Goal: Information Seeking & Learning: Learn about a topic

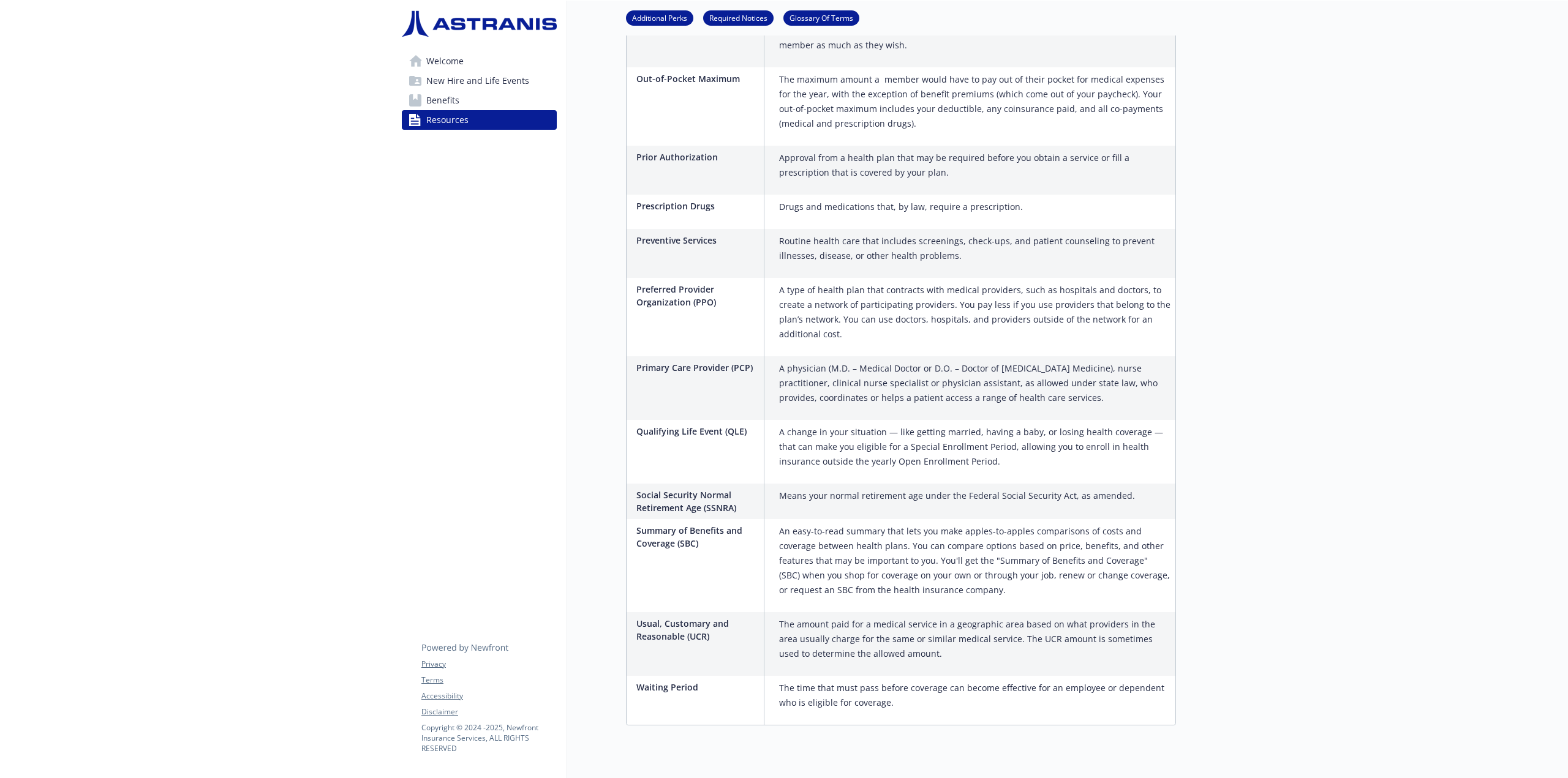
scroll to position [1601, 0]
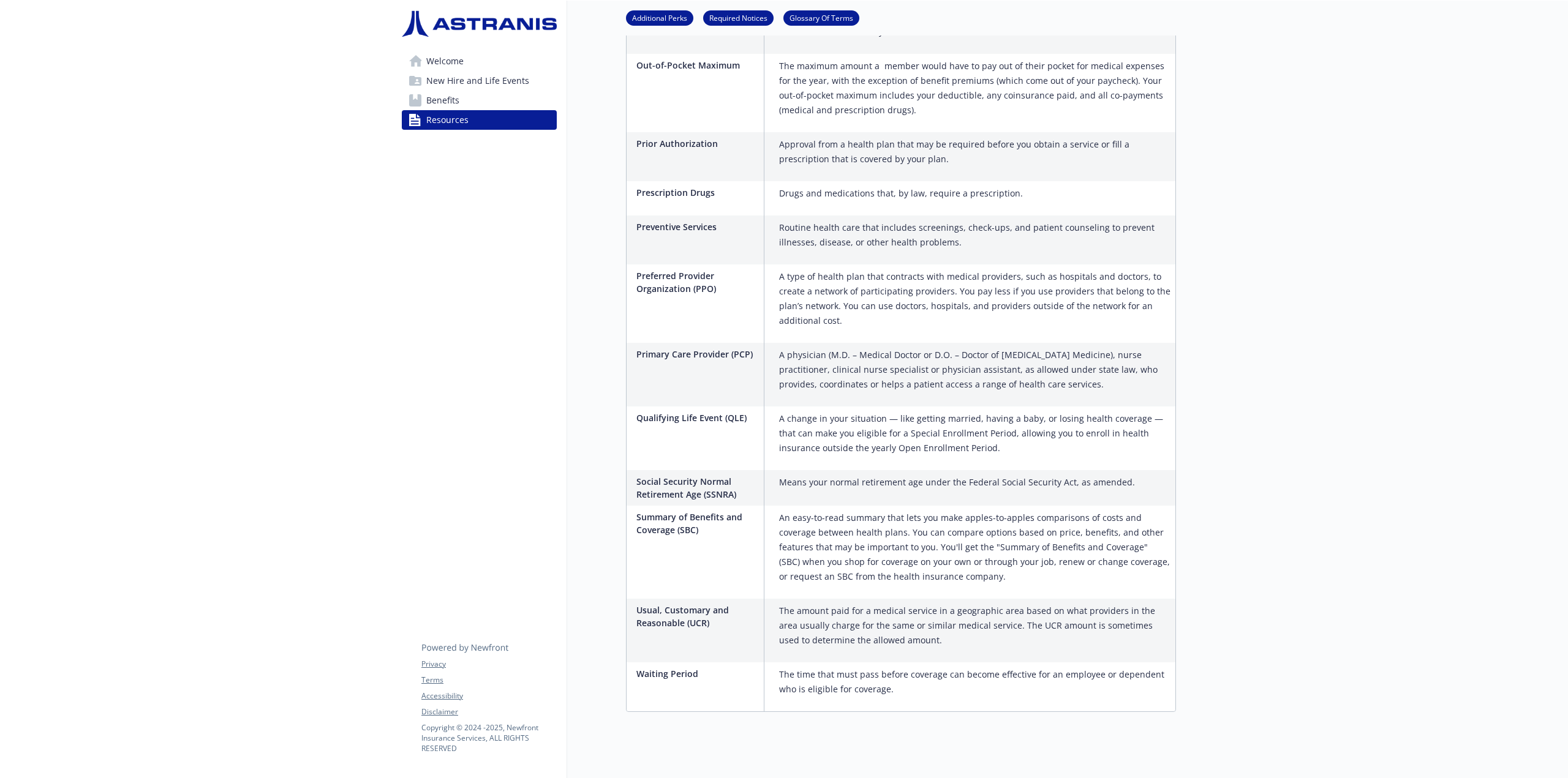
drag, startPoint x: 754, startPoint y: 444, endPoint x: 482, endPoint y: 349, distance: 288.1
click at [484, 81] on span "New Hire and Life Events" at bounding box center [477, 81] width 103 height 20
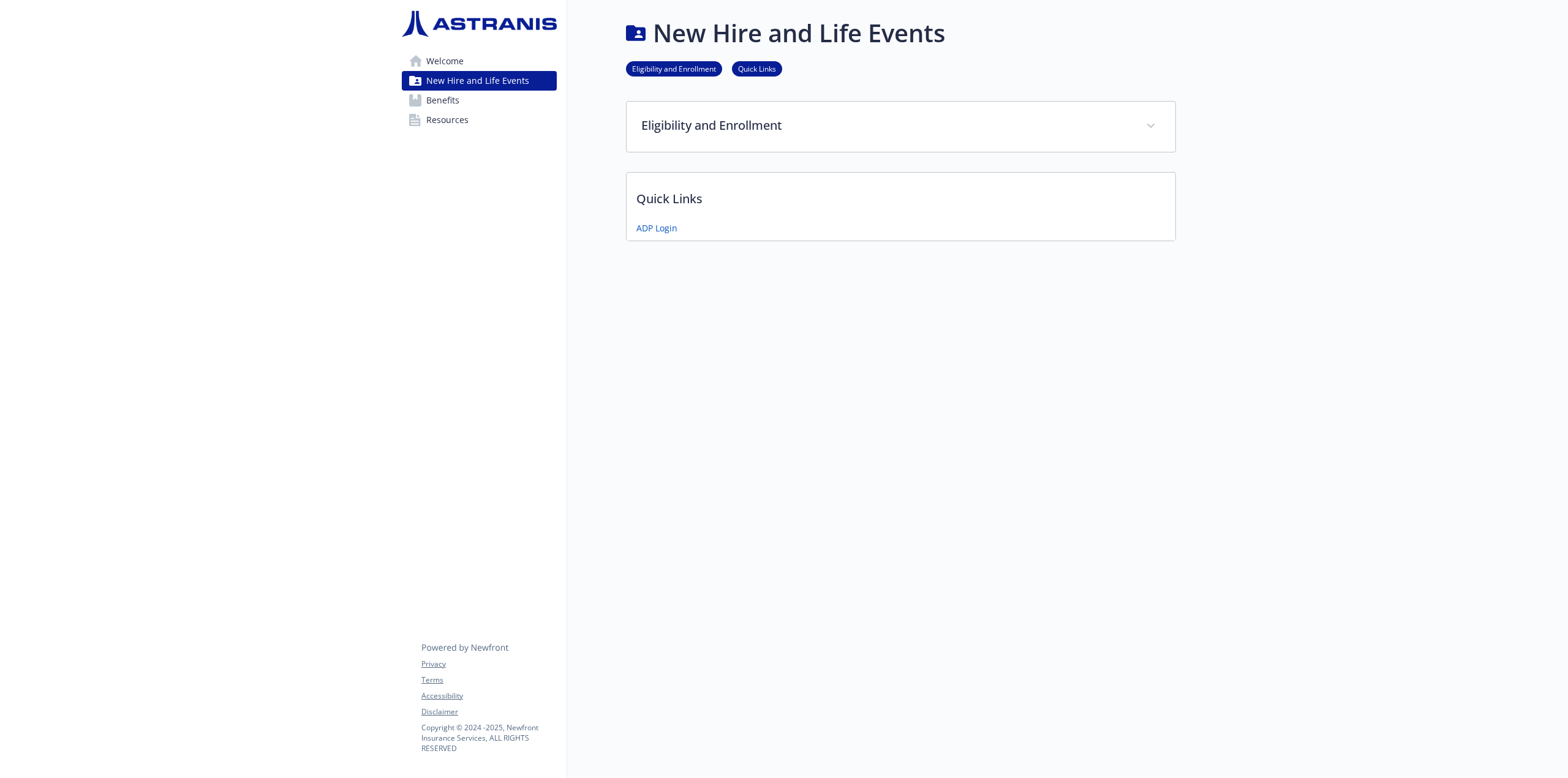
click at [472, 70] on link "Welcome" at bounding box center [479, 61] width 155 height 20
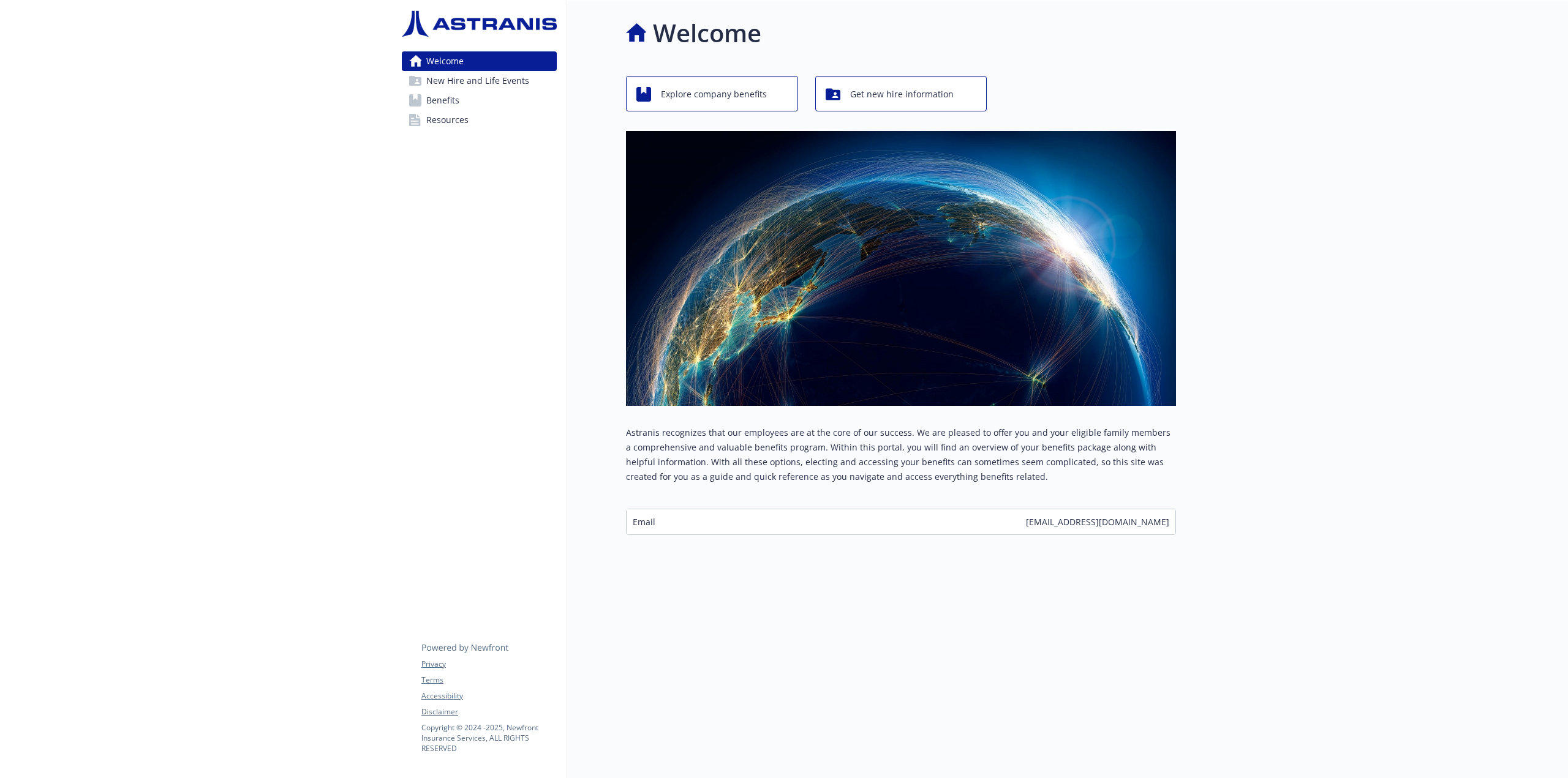
click at [467, 101] on link "Benefits" at bounding box center [479, 100] width 155 height 20
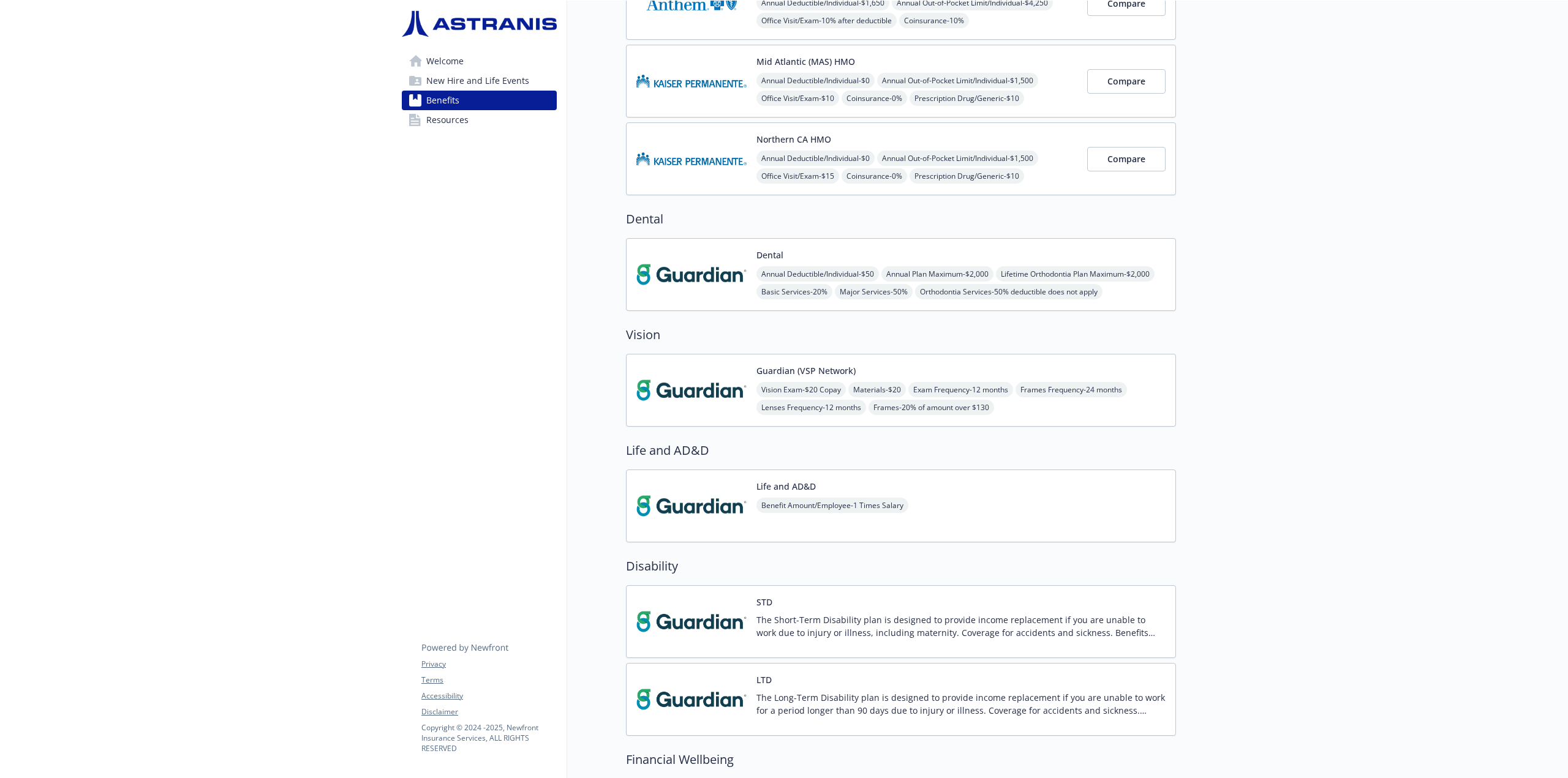
click at [435, 120] on span "Resources" at bounding box center [447, 120] width 42 height 20
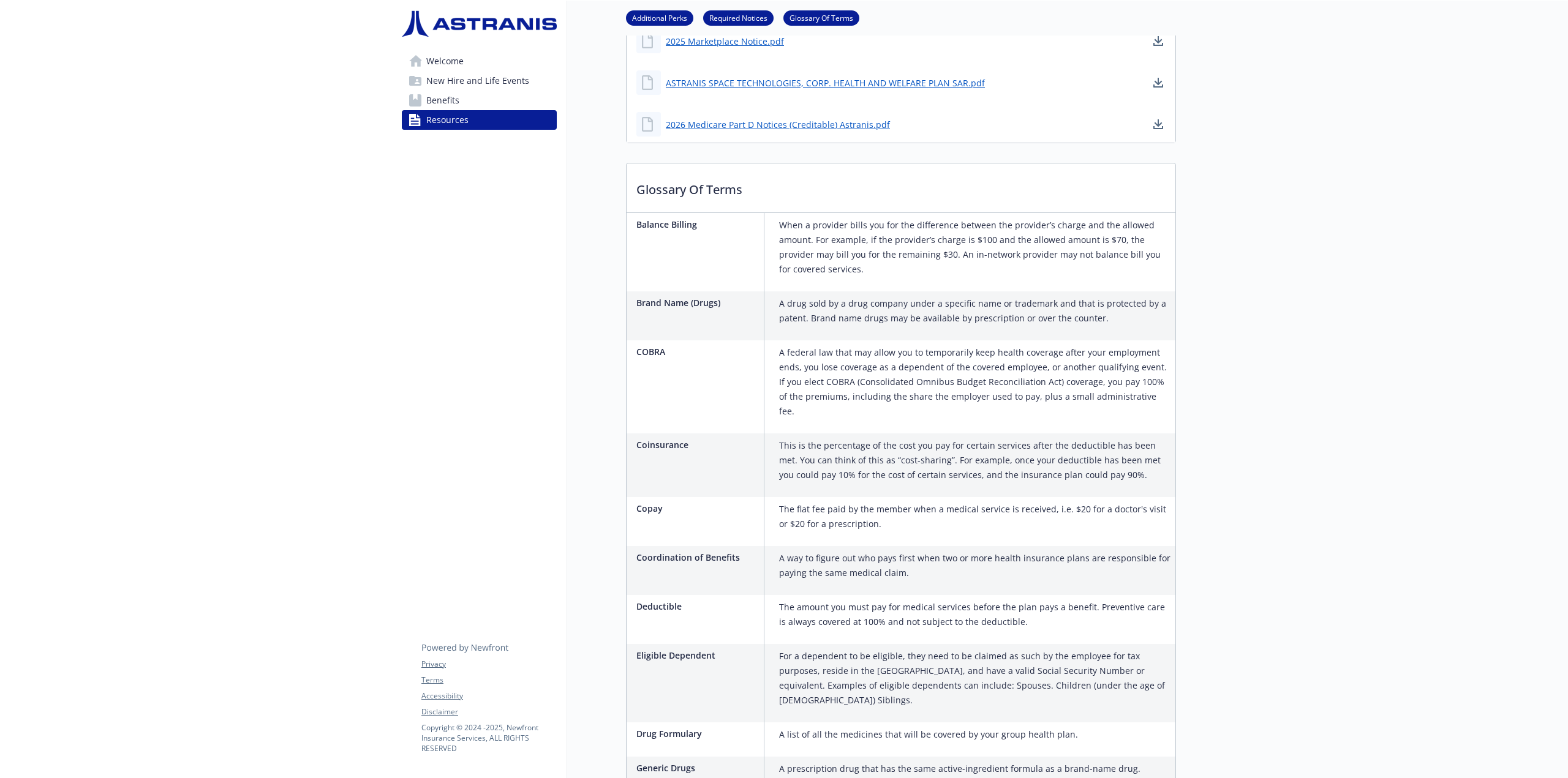
click at [442, 67] on span "Welcome" at bounding box center [444, 61] width 37 height 20
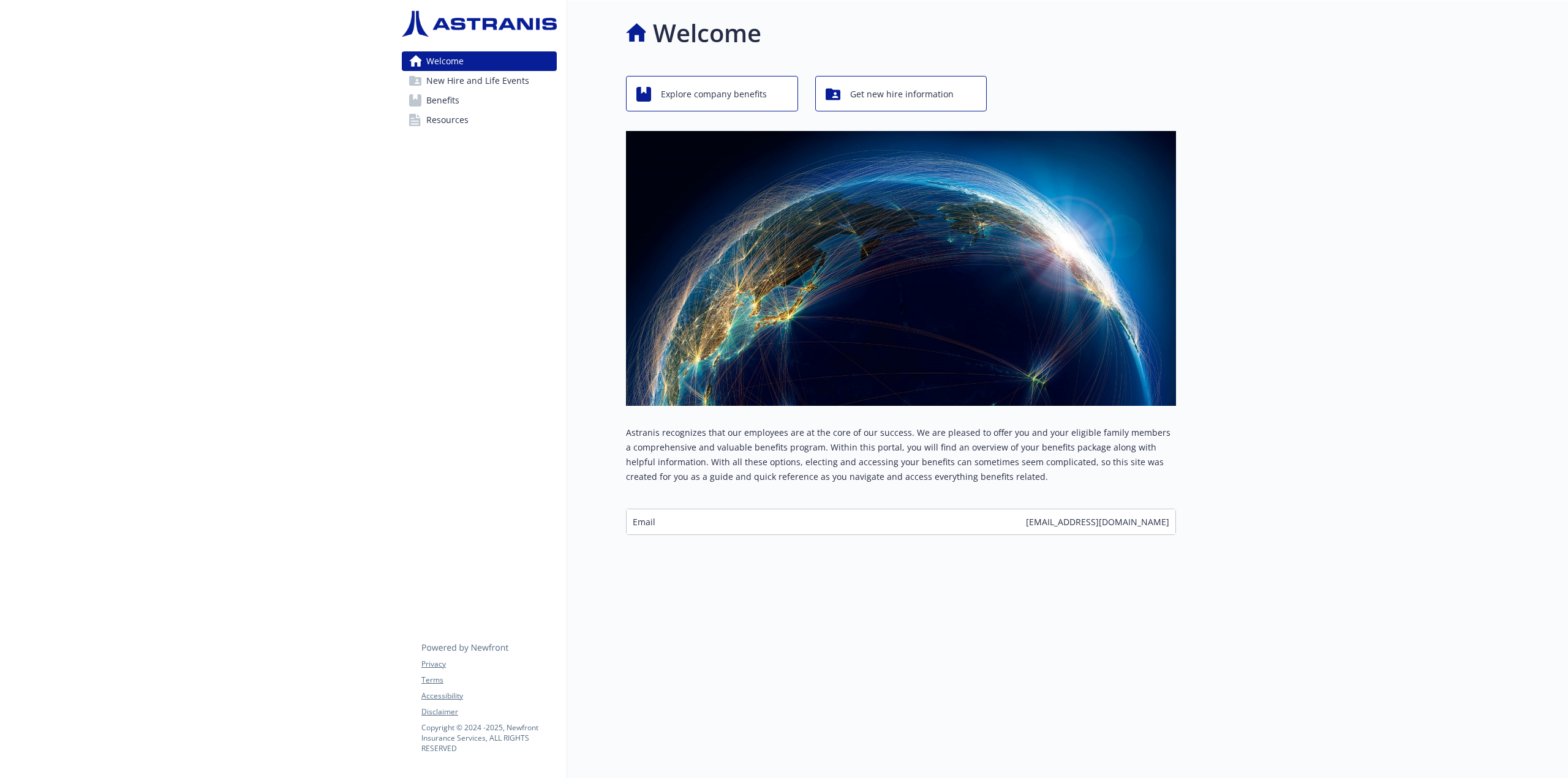
click at [444, 116] on span "Resources" at bounding box center [447, 120] width 42 height 20
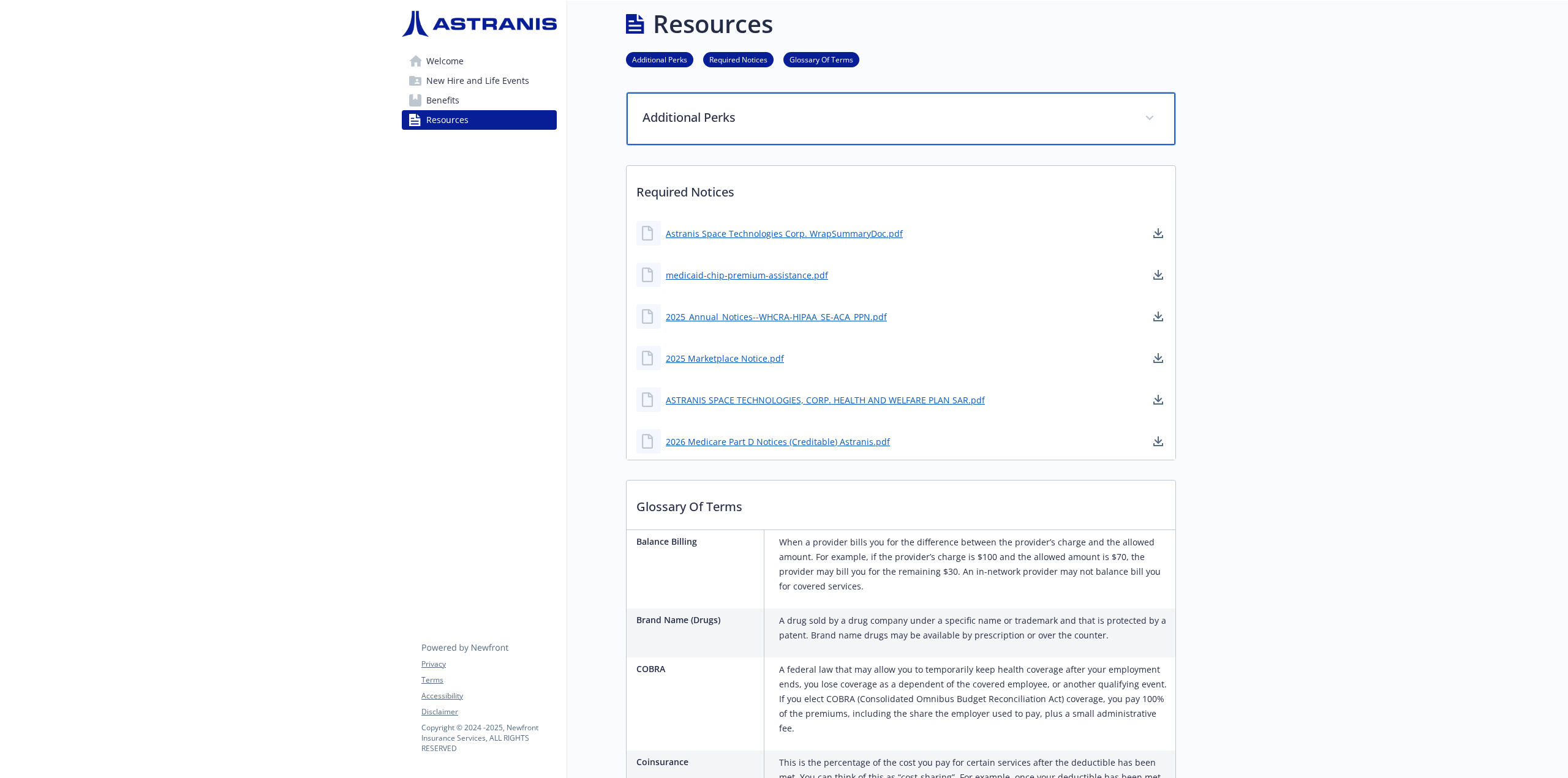
click at [695, 121] on p "Additional Perks" at bounding box center [885, 118] width 487 height 18
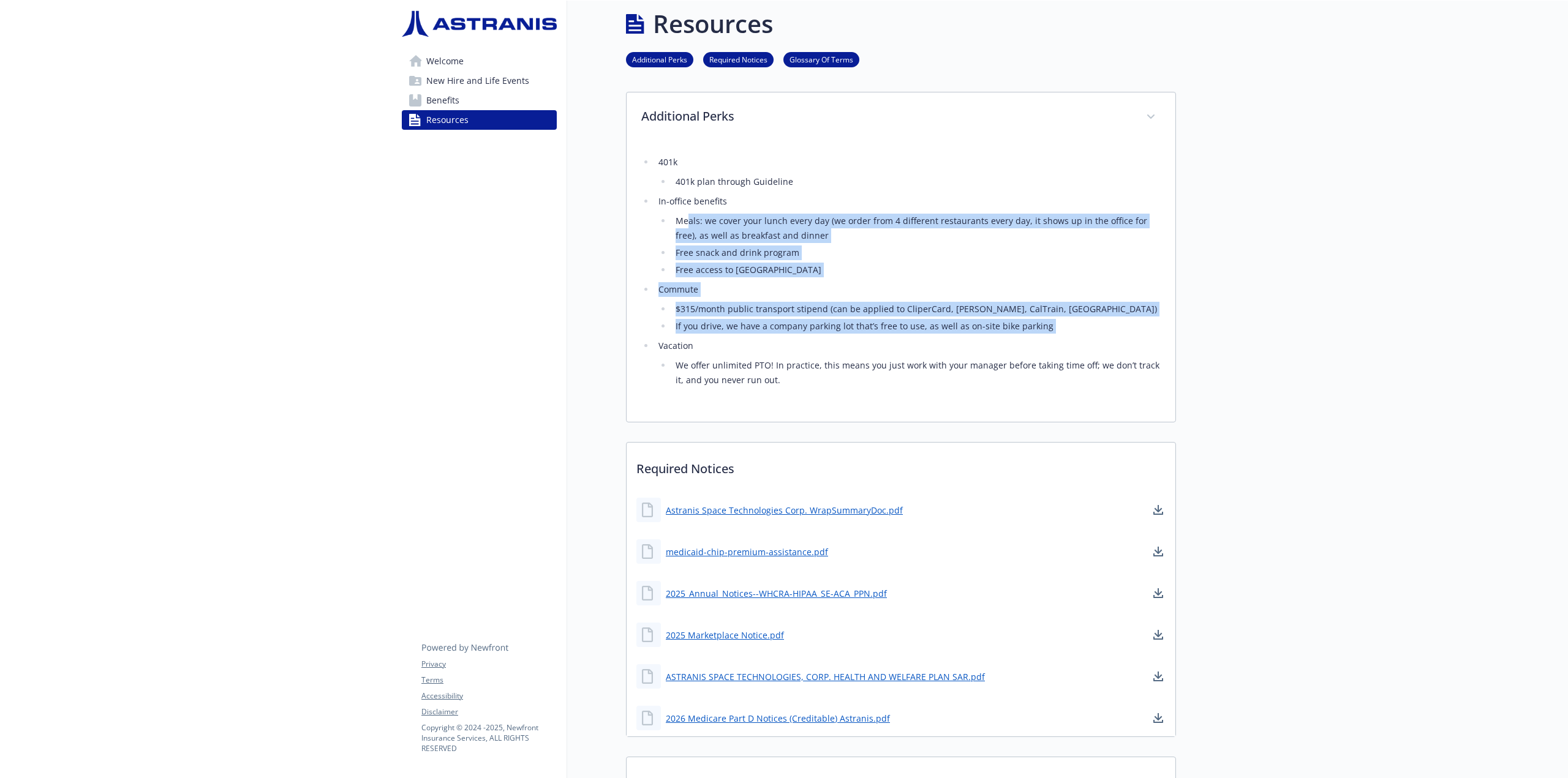
drag, startPoint x: 708, startPoint y: 230, endPoint x: 764, endPoint y: 339, distance: 122.5
click at [764, 339] on ul "401k 401k plan through Guideline In-office benefits Meals: we cover your lunch …" at bounding box center [901, 271] width 519 height 233
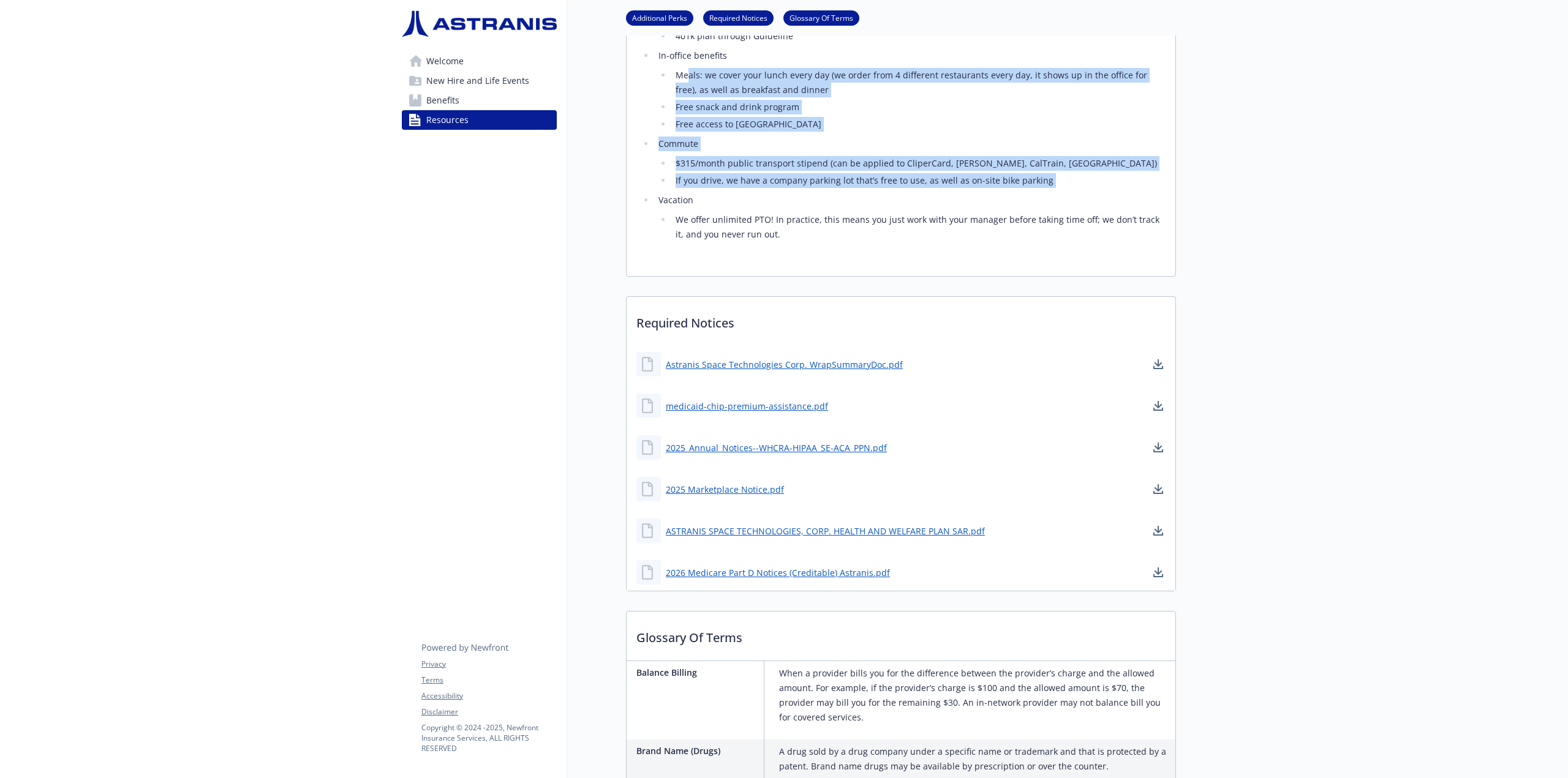
scroll to position [10, 0]
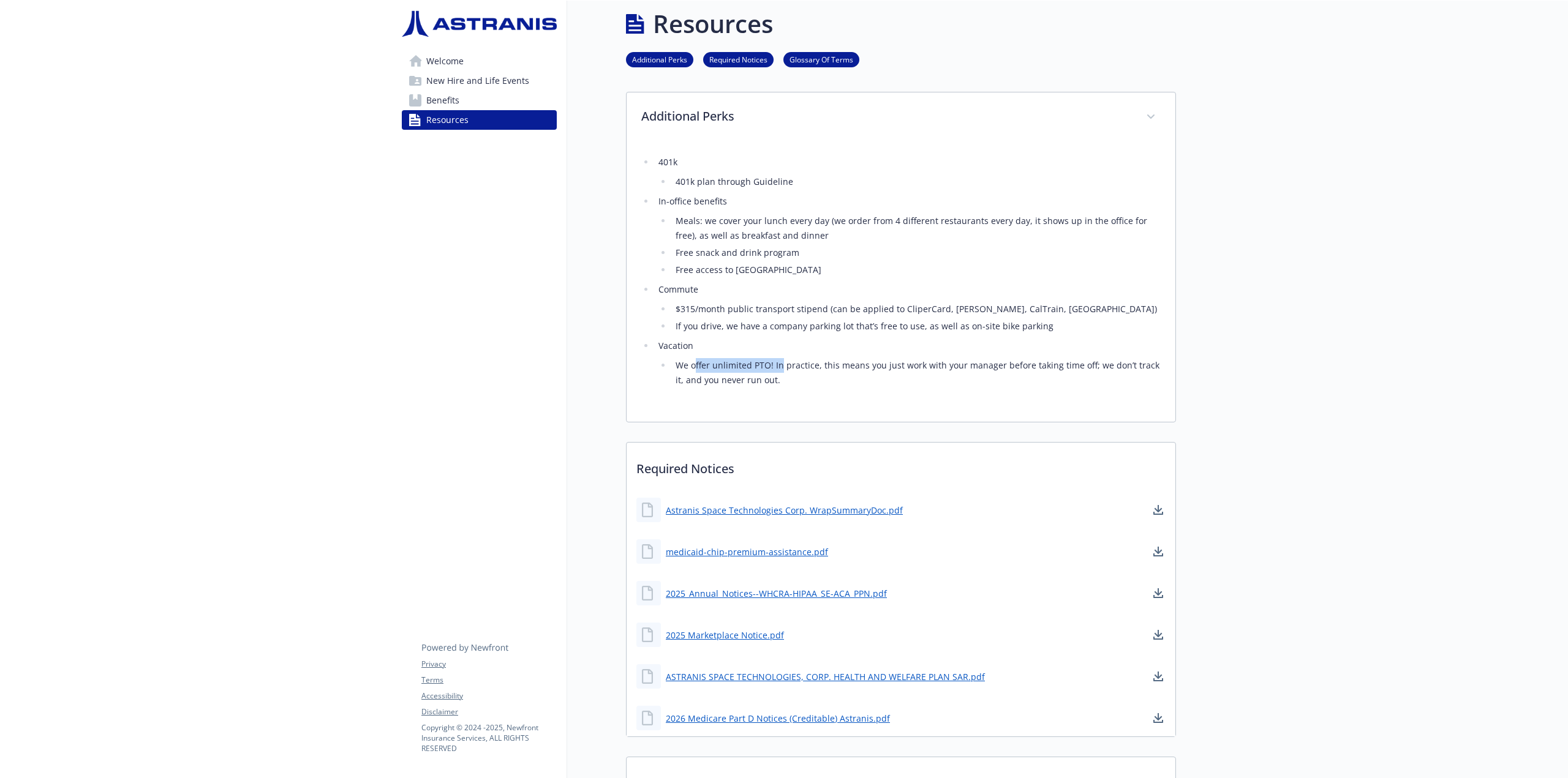
drag, startPoint x: 693, startPoint y: 358, endPoint x: 778, endPoint y: 371, distance: 86.0
click at [778, 371] on li "We offer unlimited PTO! In practice, this means you just work with your manager…" at bounding box center [915, 373] width 489 height 29
click at [778, 369] on li "We offer unlimited PTO! In practice, this means you just work with your manager…" at bounding box center [915, 373] width 489 height 29
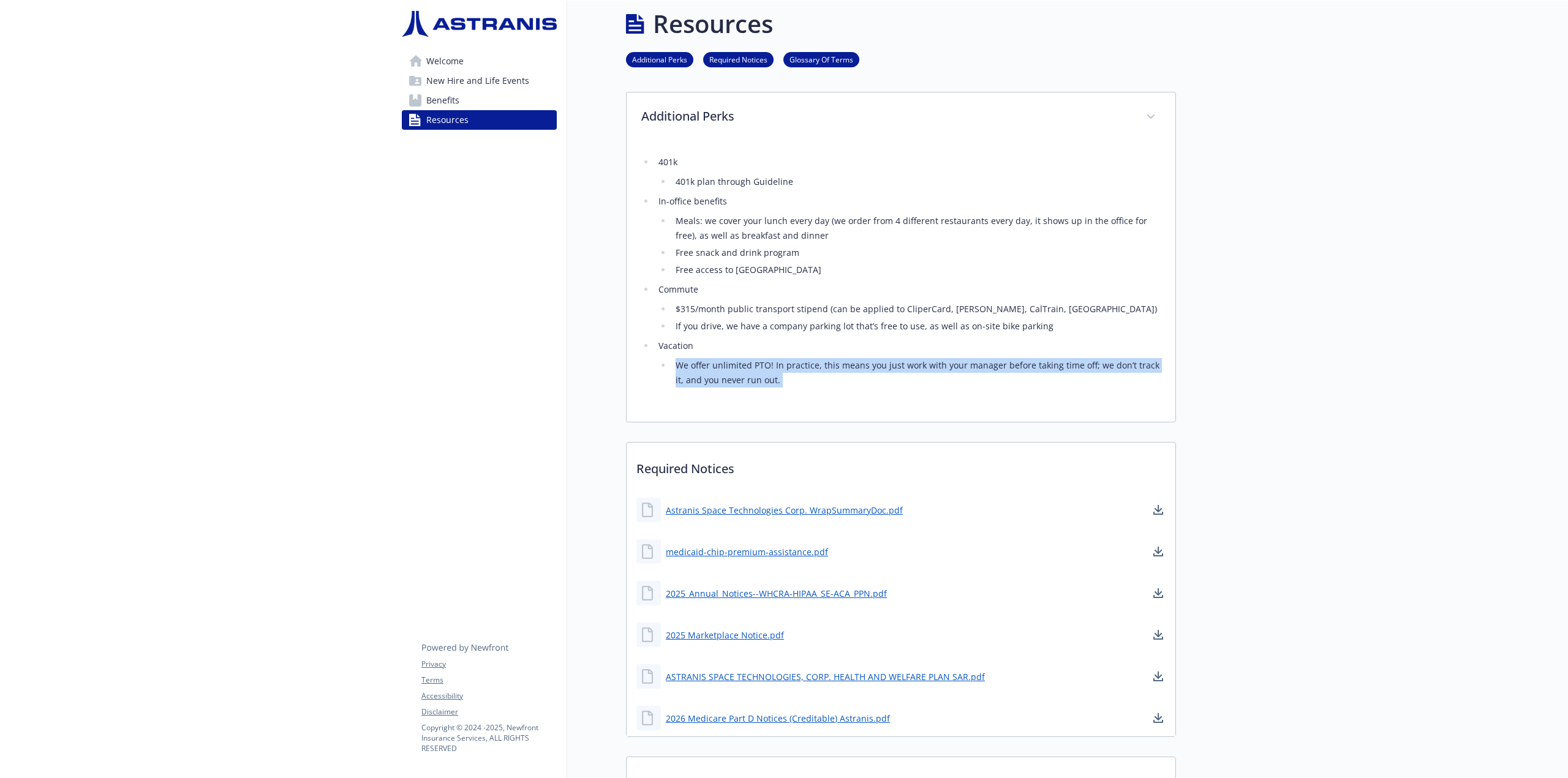
click at [778, 369] on li "We offer unlimited PTO! In practice, this means you just work with your manager…" at bounding box center [915, 373] width 489 height 29
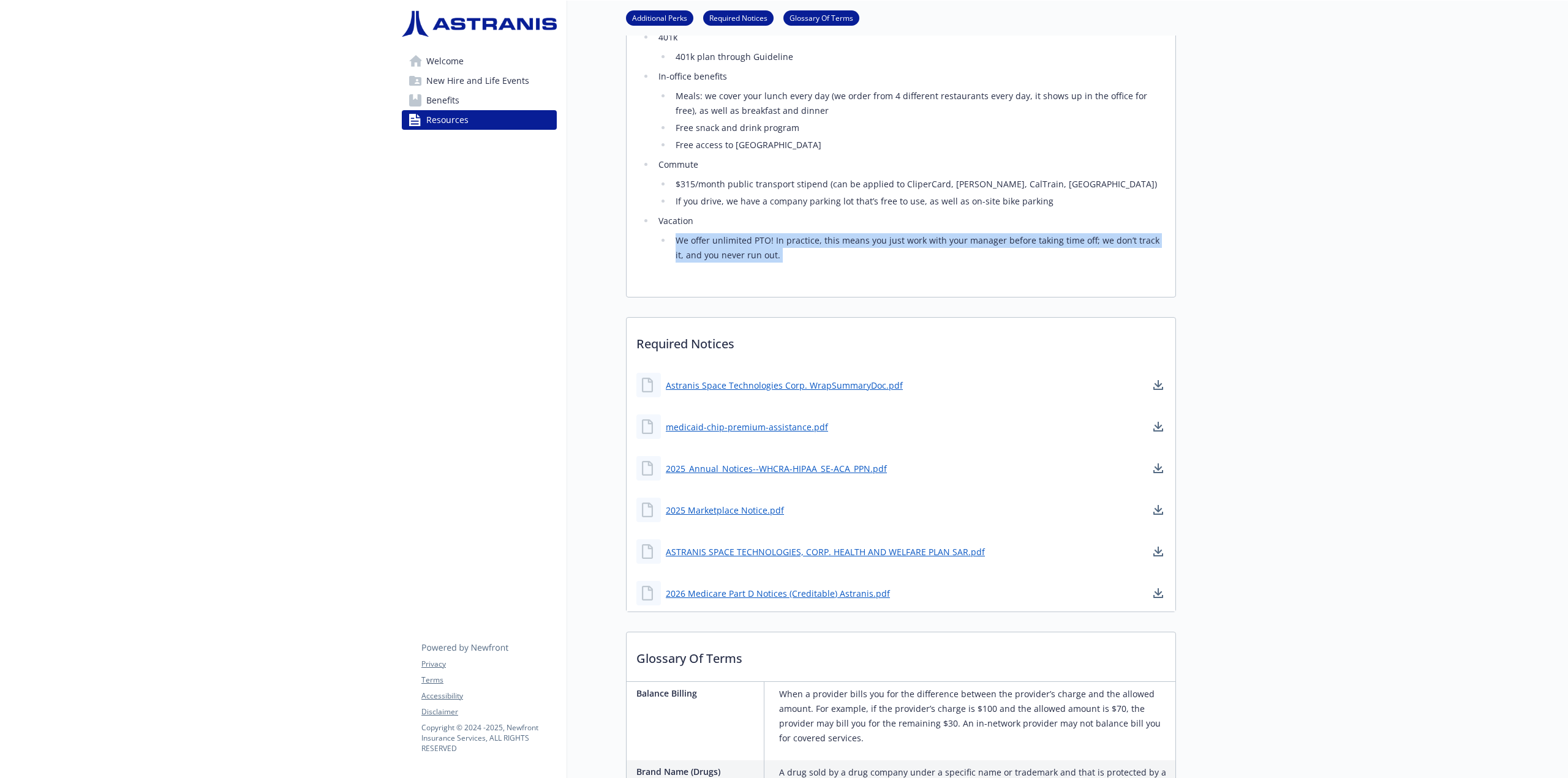
scroll to position [0, 0]
